Goal: Find specific page/section: Find specific page/section

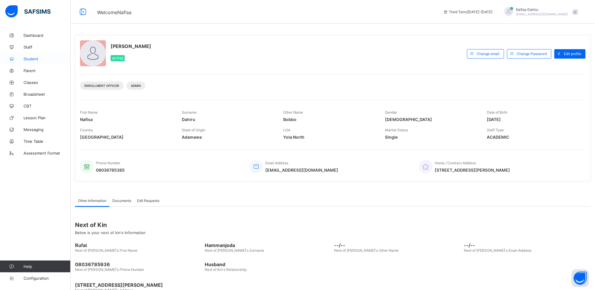
click at [32, 57] on span "Student" at bounding box center [47, 59] width 47 height 5
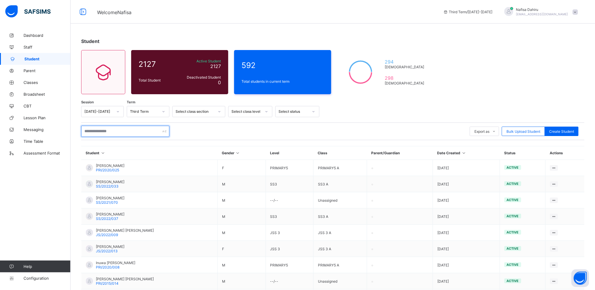
click at [148, 129] on input "text" at bounding box center [125, 131] width 88 height 11
click at [117, 110] on icon at bounding box center [118, 112] width 4 height 6
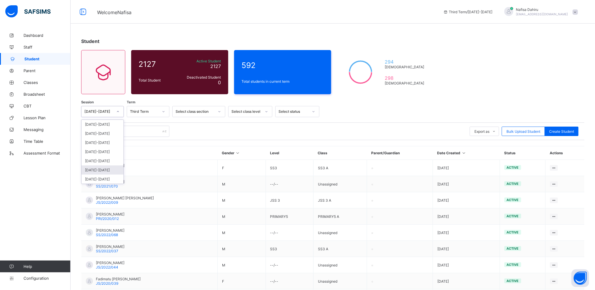
click at [101, 170] on div "[DATE]-[DATE]" at bounding box center [103, 169] width 42 height 9
click at [215, 112] on div at bounding box center [220, 111] width 10 height 9
click at [291, 108] on div "Select status" at bounding box center [292, 111] width 32 height 8
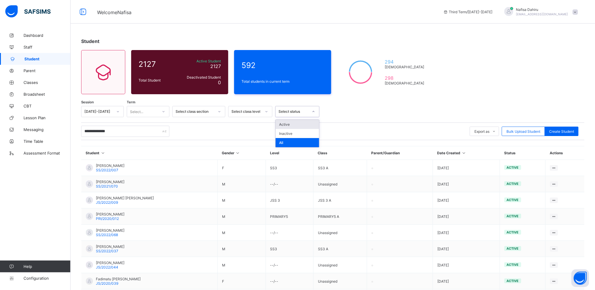
click at [291, 108] on div "Select status" at bounding box center [292, 111] width 32 height 8
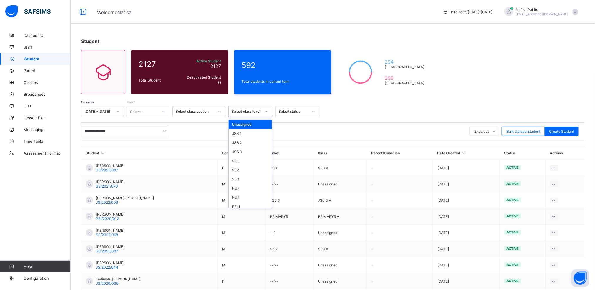
click at [231, 116] on div "Select class level" at bounding box center [250, 111] width 44 height 11
click at [240, 177] on div "SS3" at bounding box center [251, 179] width 44 height 9
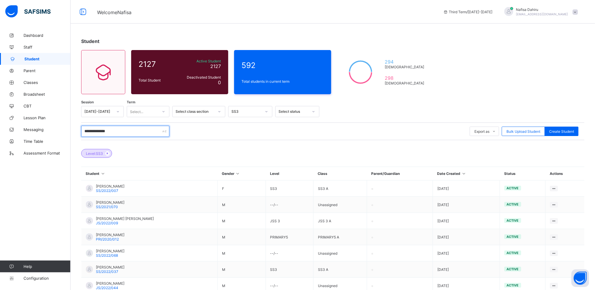
click at [142, 132] on input "**********" at bounding box center [125, 131] width 88 height 11
type input "**********"
click at [129, 132] on input "**********" at bounding box center [125, 131] width 88 height 11
click at [31, 80] on span "Classes" at bounding box center [47, 82] width 47 height 5
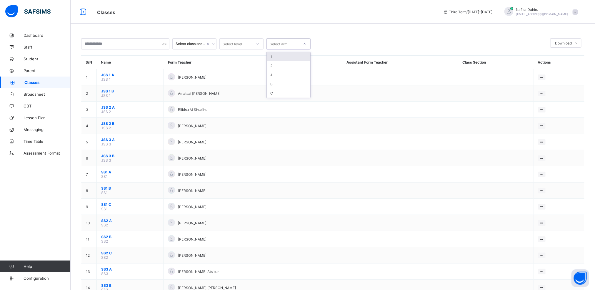
click at [288, 44] on div "Select arm" at bounding box center [279, 43] width 18 height 11
click at [242, 44] on div "Select level" at bounding box center [232, 43] width 19 height 11
click at [195, 43] on div "Select class section" at bounding box center [191, 44] width 30 height 4
click at [120, 43] on input "text" at bounding box center [125, 43] width 88 height 11
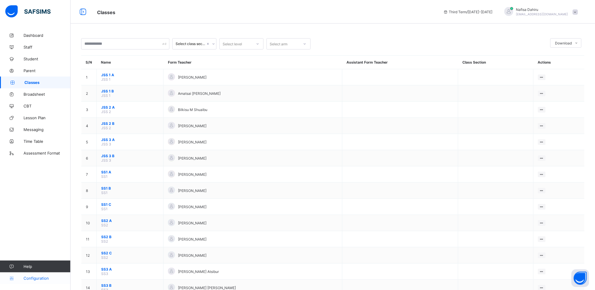
click at [40, 277] on span "Configuration" at bounding box center [47, 278] width 47 height 5
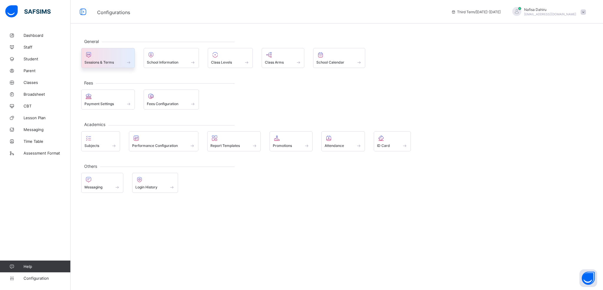
click at [113, 59] on span at bounding box center [107, 58] width 47 height 1
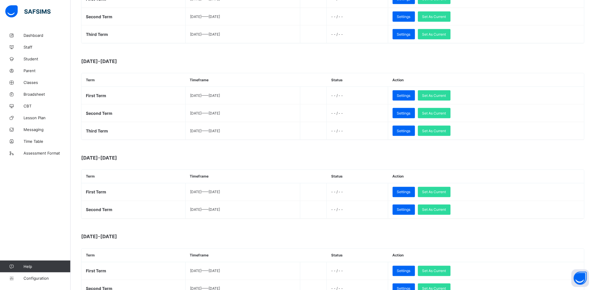
scroll to position [420, 0]
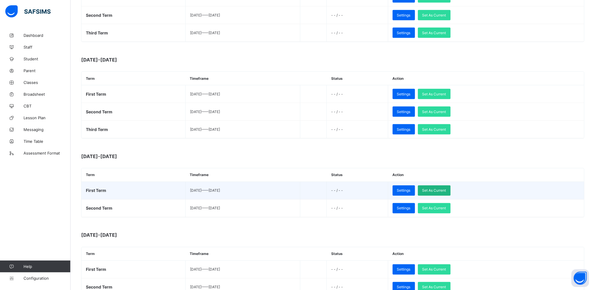
click at [446, 193] on span "Set As Current" at bounding box center [435, 190] width 24 height 4
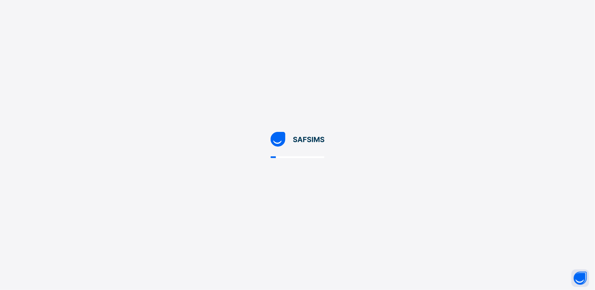
scroll to position [0, 0]
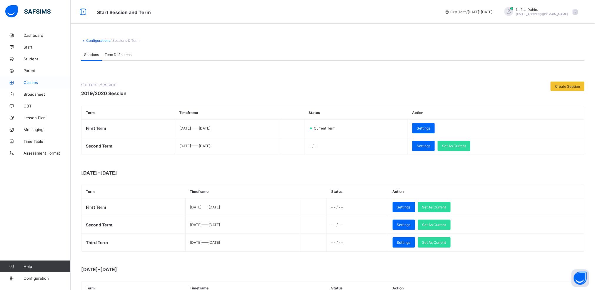
click at [33, 82] on span "Classes" at bounding box center [47, 82] width 47 height 5
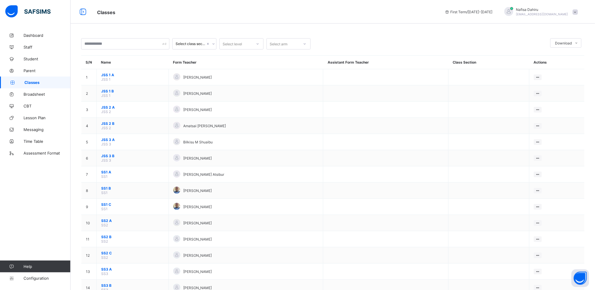
scroll to position [170, 0]
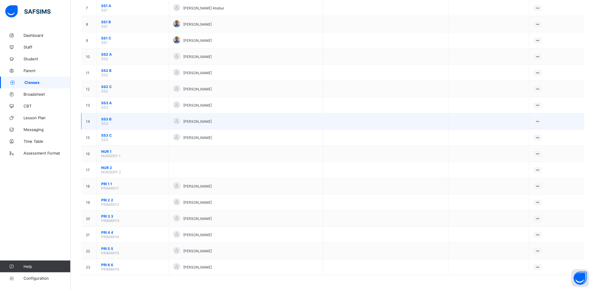
click at [107, 118] on span "SS3 B" at bounding box center [132, 119] width 63 height 4
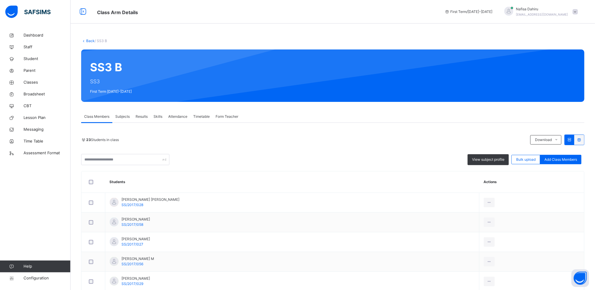
click at [90, 39] on link "Back" at bounding box center [90, 41] width 9 height 4
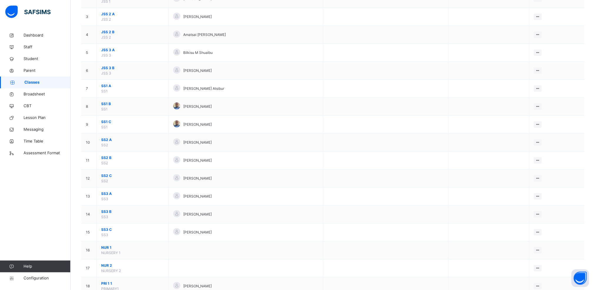
scroll to position [105, 0]
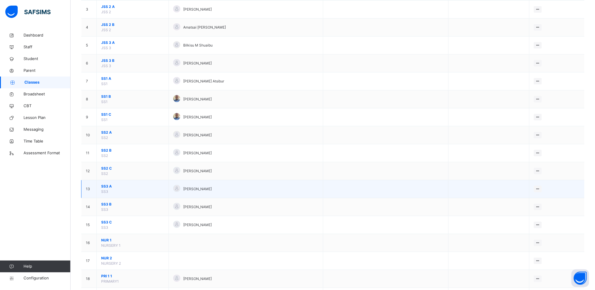
click at [106, 187] on span "SS3 A" at bounding box center [132, 186] width 63 height 5
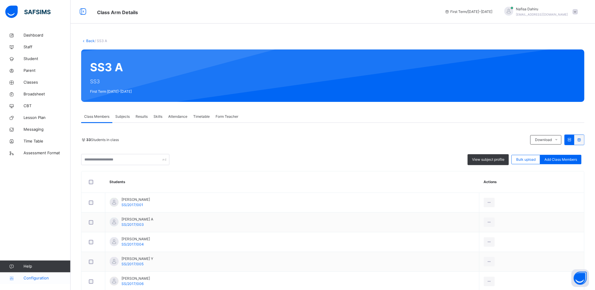
drag, startPoint x: 59, startPoint y: 273, endPoint x: 44, endPoint y: 277, distance: 15.3
click at [57, 273] on link "Configuration" at bounding box center [35, 278] width 70 height 12
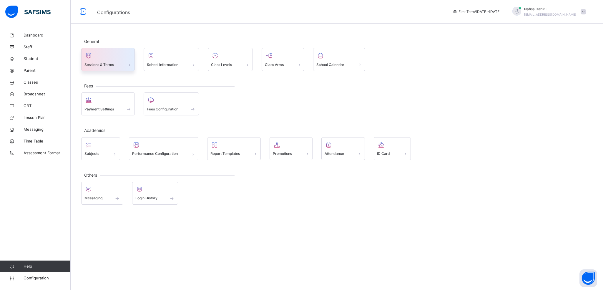
click at [110, 52] on div at bounding box center [107, 55] width 47 height 9
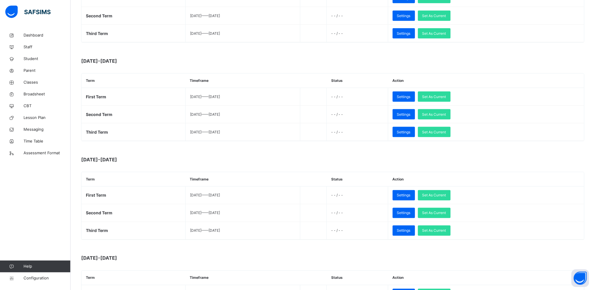
scroll to position [432, 0]
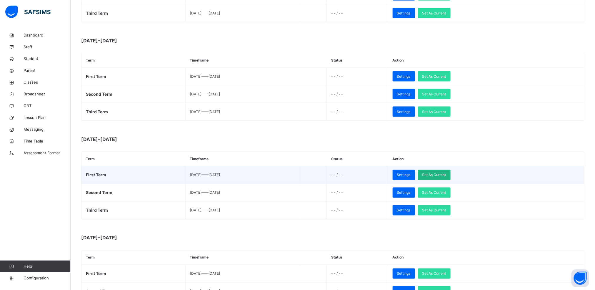
click at [446, 178] on span "Set As Current" at bounding box center [435, 174] width 24 height 5
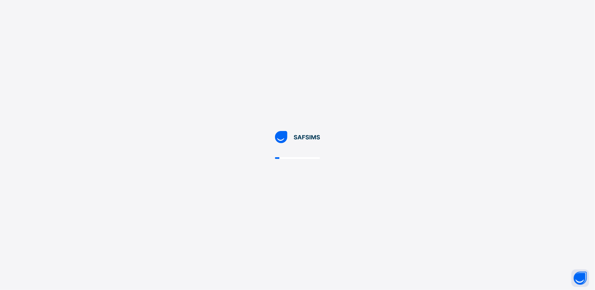
scroll to position [0, 0]
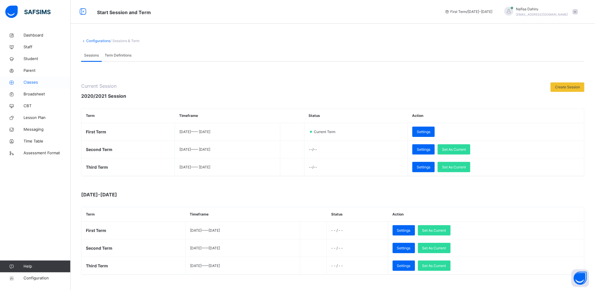
click at [35, 82] on span "Classes" at bounding box center [47, 82] width 47 height 6
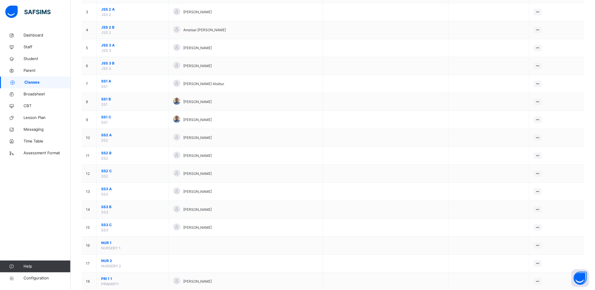
scroll to position [115, 0]
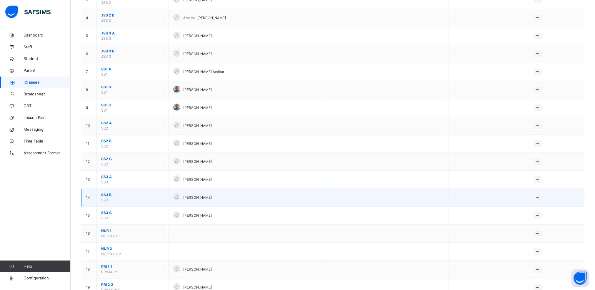
click at [106, 197] on span "SS3 B" at bounding box center [132, 194] width 63 height 5
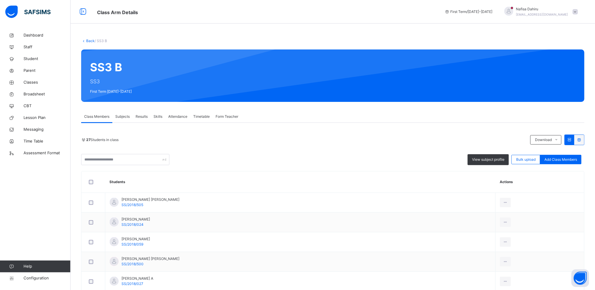
click at [90, 41] on link "Back" at bounding box center [90, 41] width 9 height 4
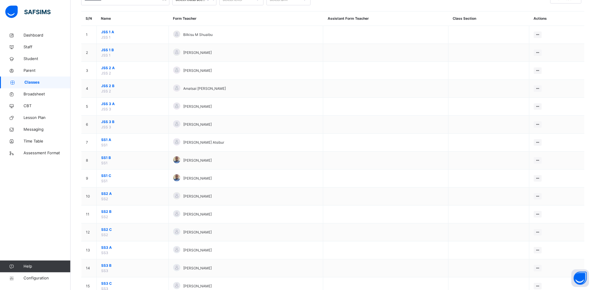
scroll to position [55, 0]
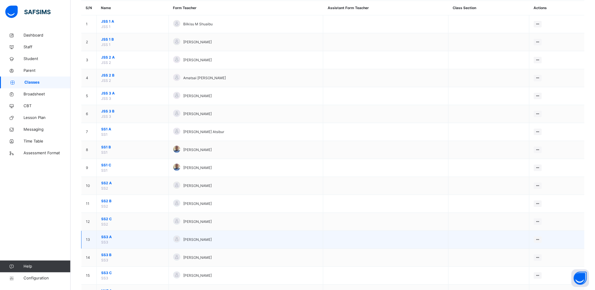
click at [104, 240] on span "SS3 A" at bounding box center [132, 236] width 63 height 5
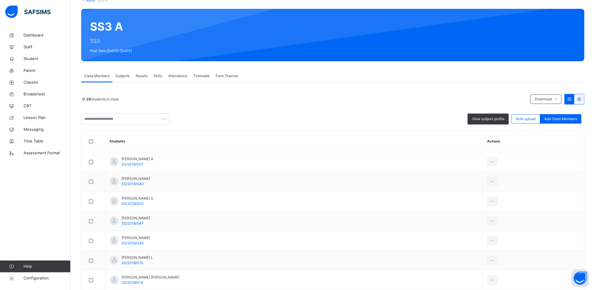
scroll to position [10, 0]
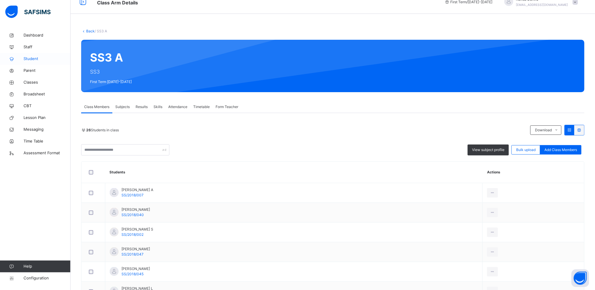
click at [33, 60] on span "Student" at bounding box center [47, 59] width 47 height 6
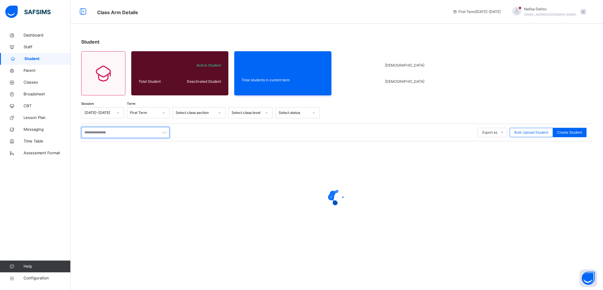
click at [137, 132] on input "text" at bounding box center [125, 132] width 88 height 11
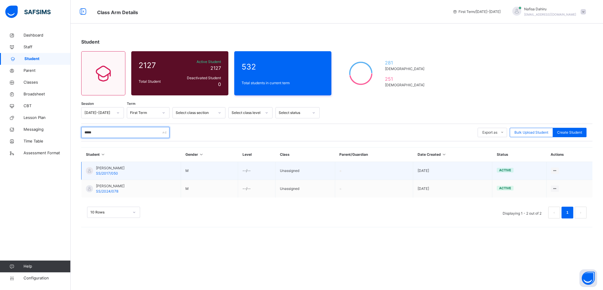
type input "*****"
drag, startPoint x: 97, startPoint y: 174, endPoint x: 117, endPoint y: 175, distance: 20.3
click at [117, 175] on span "SS/2017/050" at bounding box center [107, 173] width 22 height 4
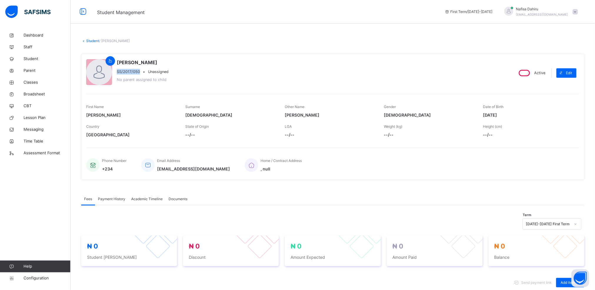
drag, startPoint x: 117, startPoint y: 72, endPoint x: 140, endPoint y: 72, distance: 23.0
click at [140, 72] on span "SS/2017/050" at bounding box center [128, 72] width 23 height 6
copy span "SS/2017/050"
click at [39, 275] on span "Configuration" at bounding box center [47, 278] width 47 height 6
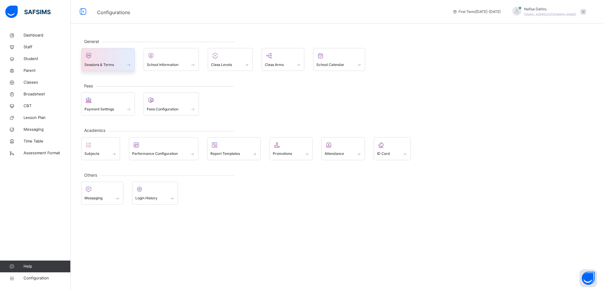
click at [104, 67] on span "Sessions & Terms" at bounding box center [98, 64] width 29 height 5
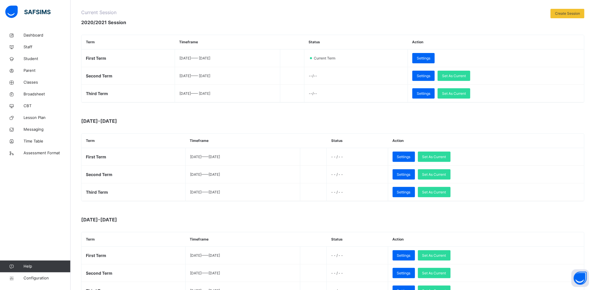
scroll to position [82, 0]
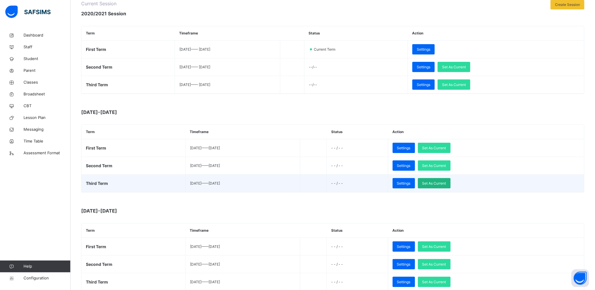
click at [446, 183] on span "Set As Current" at bounding box center [435, 183] width 24 height 5
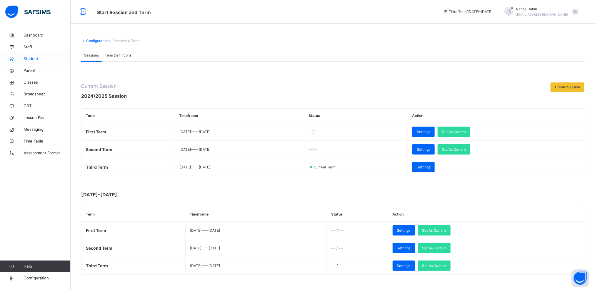
click at [29, 59] on span "Student" at bounding box center [47, 59] width 47 height 6
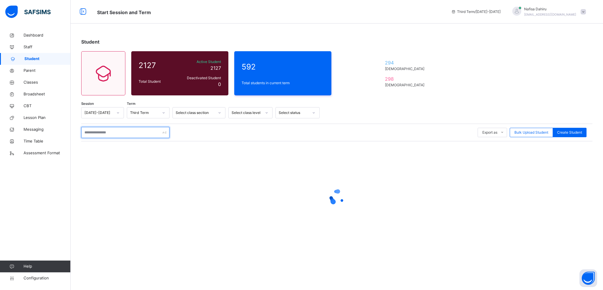
click at [133, 134] on input "text" at bounding box center [125, 132] width 88 height 11
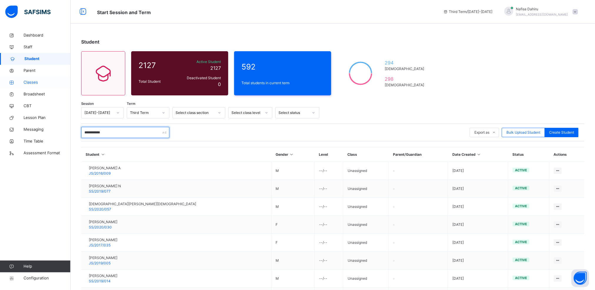
type input "**********"
click at [31, 82] on span "Classes" at bounding box center [47, 82] width 47 height 6
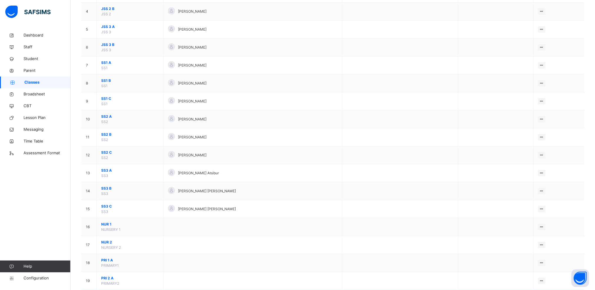
scroll to position [124, 0]
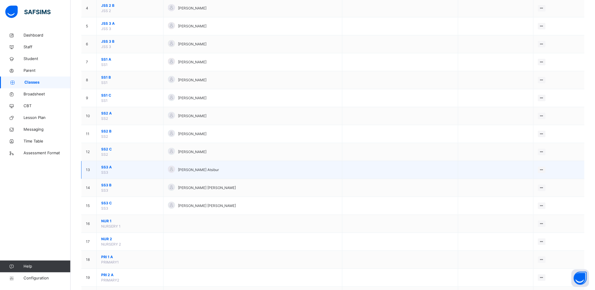
click at [103, 169] on span "SS3 A" at bounding box center [130, 167] width 58 height 5
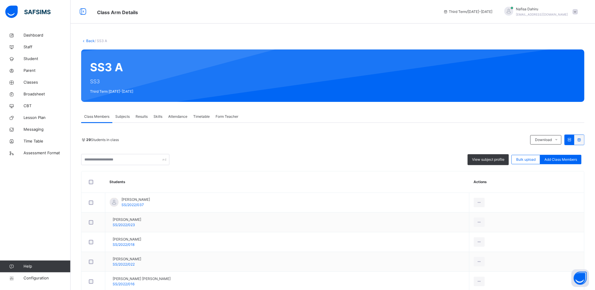
click at [89, 41] on link "Back" at bounding box center [90, 41] width 9 height 4
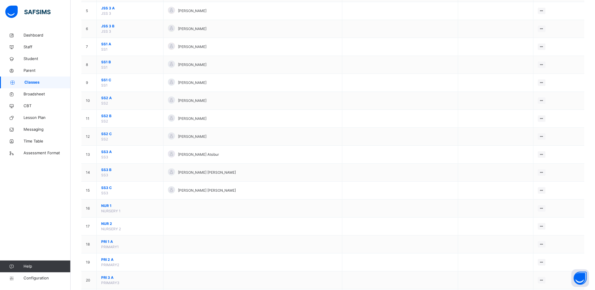
scroll to position [143, 0]
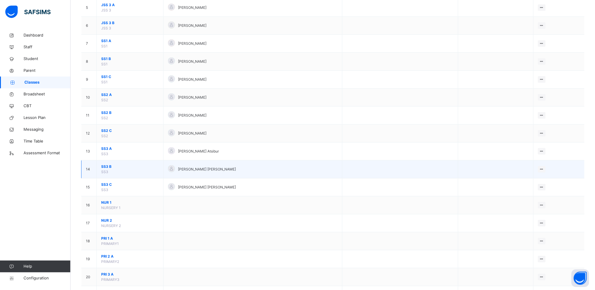
click at [106, 167] on span "SS3 B" at bounding box center [130, 166] width 58 height 5
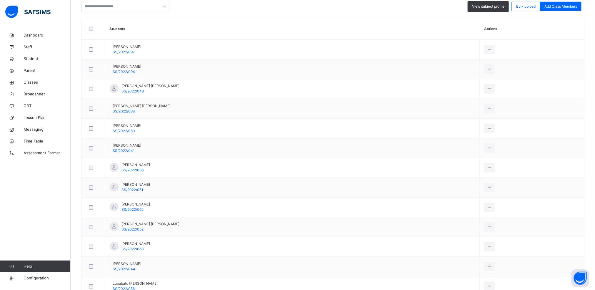
scroll to position [158, 0]
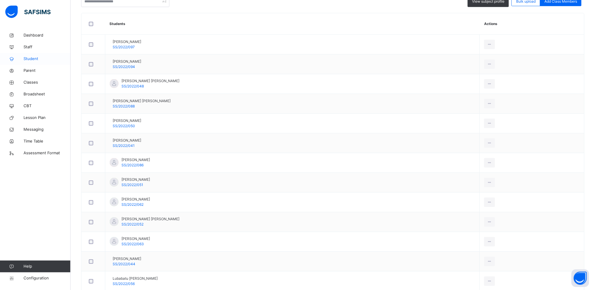
click at [30, 57] on span "Student" at bounding box center [47, 59] width 47 height 6
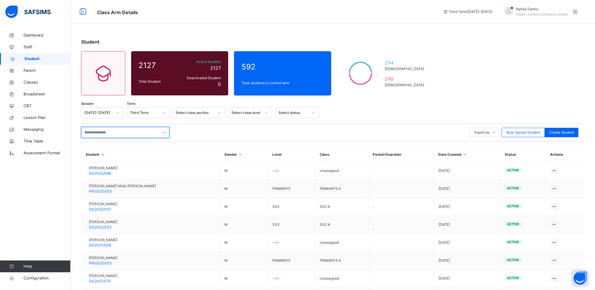
click at [135, 134] on input "text" at bounding box center [125, 132] width 88 height 11
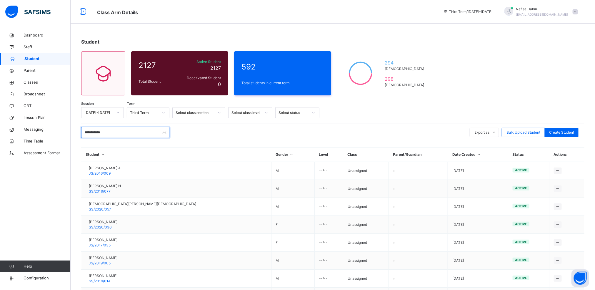
type input "**********"
click at [35, 278] on span "Configuration" at bounding box center [47, 278] width 47 height 6
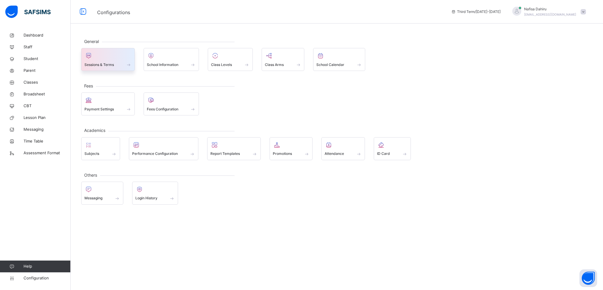
click at [116, 57] on div at bounding box center [107, 55] width 47 height 9
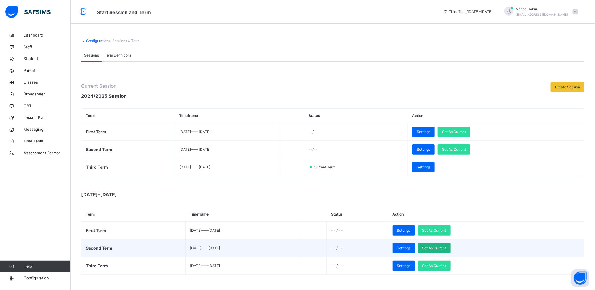
click at [446, 248] on span "Set As Current" at bounding box center [435, 247] width 24 height 5
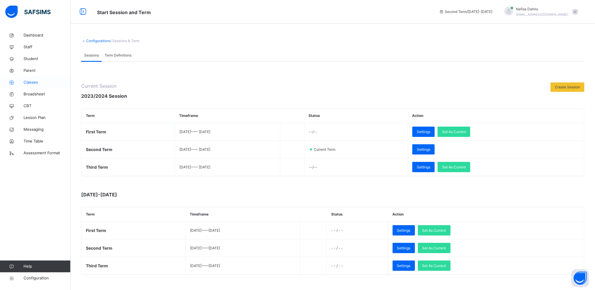
click at [33, 84] on span "Classes" at bounding box center [47, 82] width 47 height 6
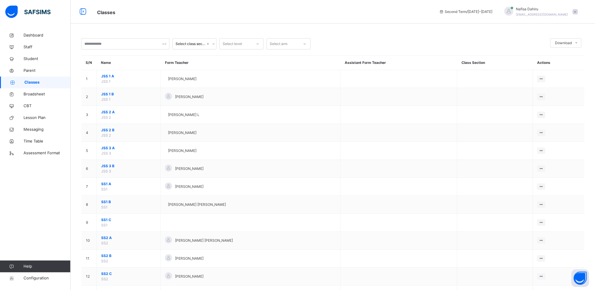
scroll to position [175, 0]
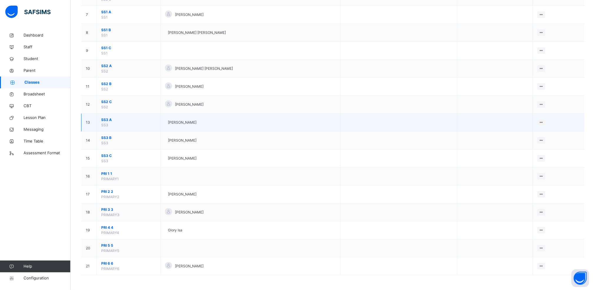
click at [107, 117] on span "SS3 A" at bounding box center [128, 119] width 55 height 5
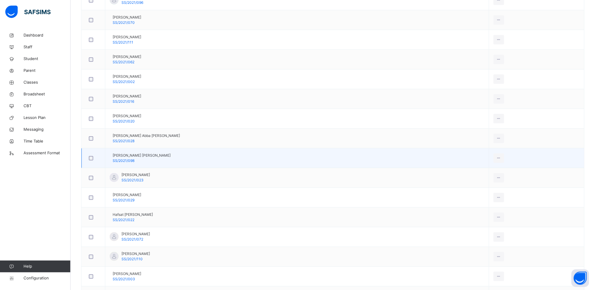
scroll to position [223, 0]
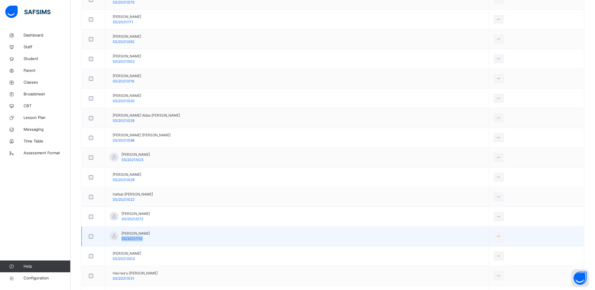
drag, startPoint x: 122, startPoint y: 241, endPoint x: 142, endPoint y: 241, distance: 20.6
click at [142, 241] on span "SS/2021/110" at bounding box center [132, 238] width 21 height 4
copy span "SS/2021/110"
